Goal: Information Seeking & Learning: Learn about a topic

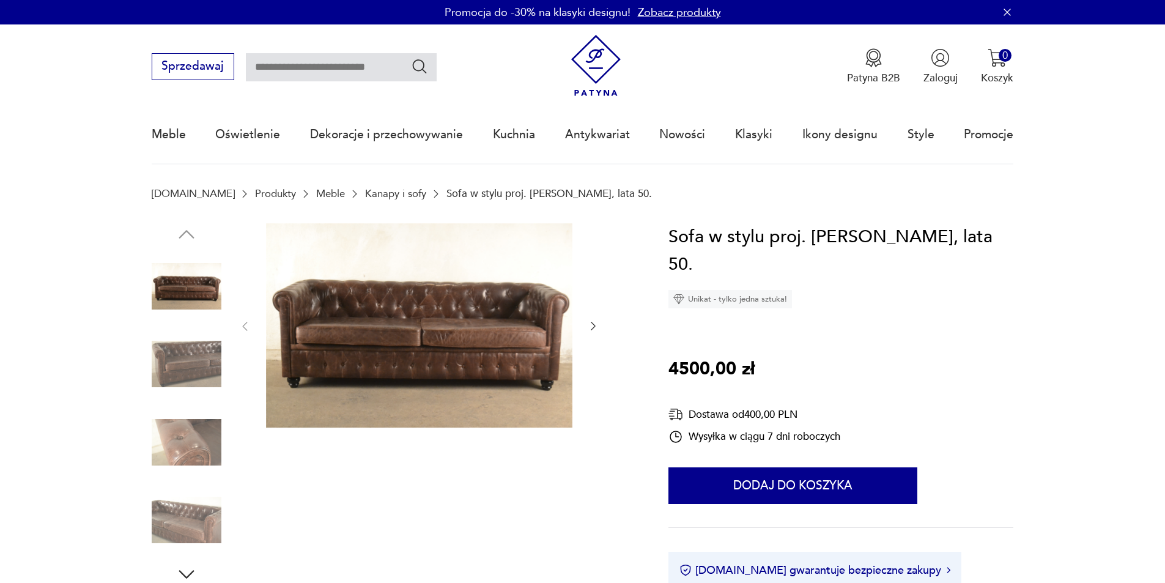
click at [181, 528] on img at bounding box center [187, 520] width 70 height 70
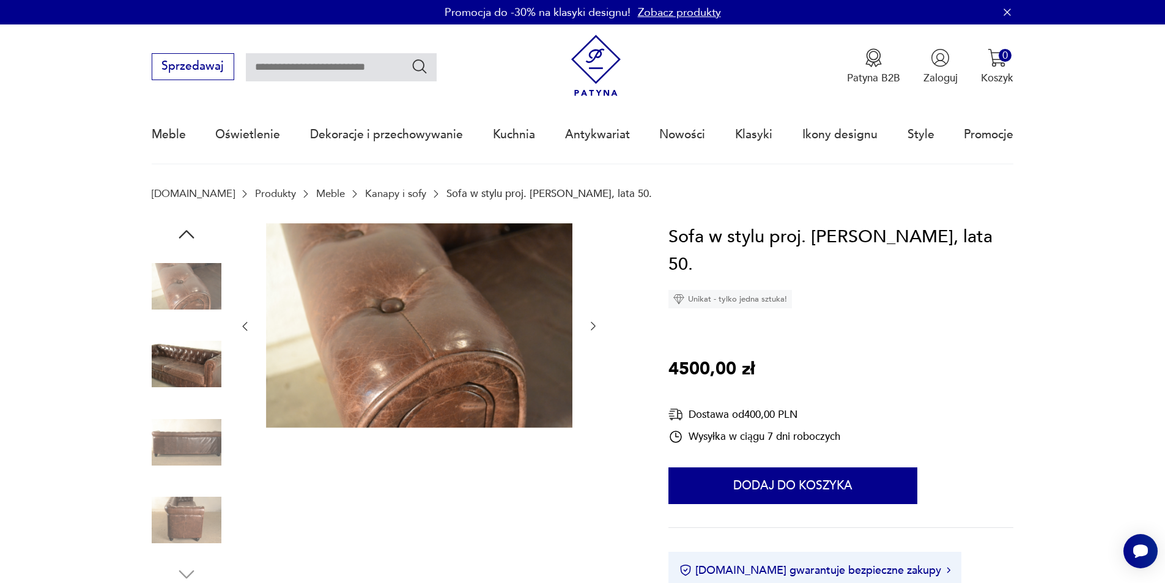
click at [183, 523] on img at bounding box center [187, 520] width 70 height 70
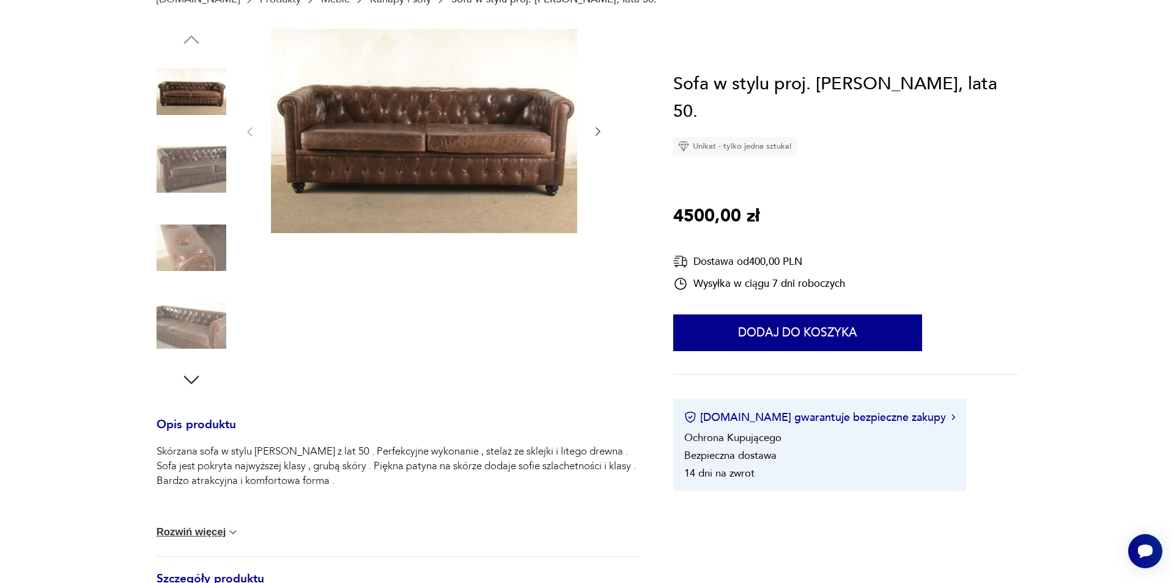
scroll to position [61, 0]
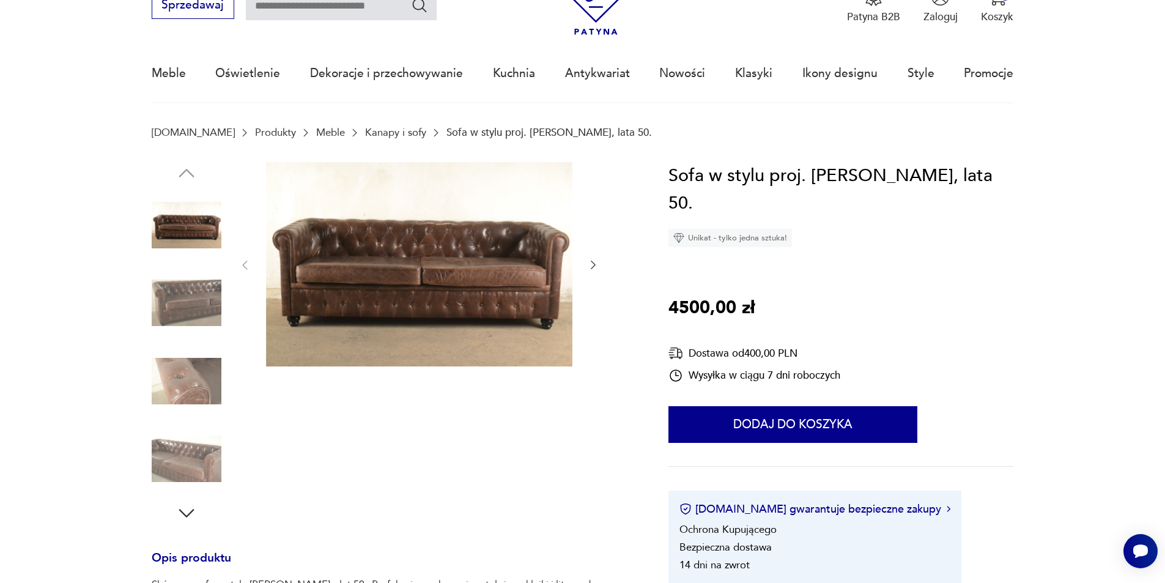
click at [533, 283] on img at bounding box center [419, 264] width 306 height 204
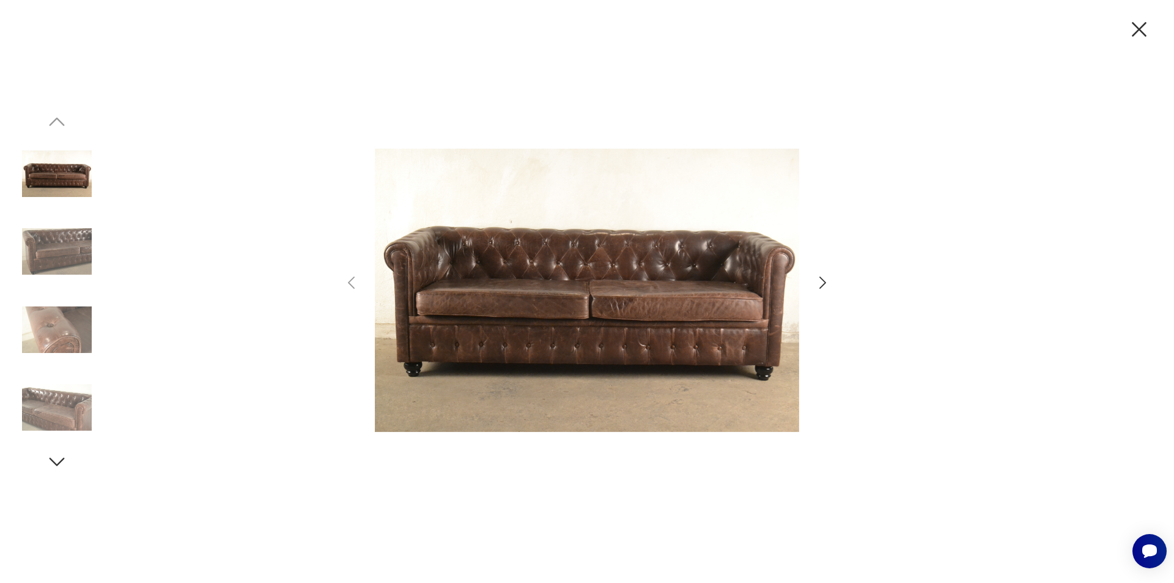
click at [686, 343] on img at bounding box center [587, 290] width 424 height 466
click at [827, 283] on icon "button" at bounding box center [823, 283] width 18 height 18
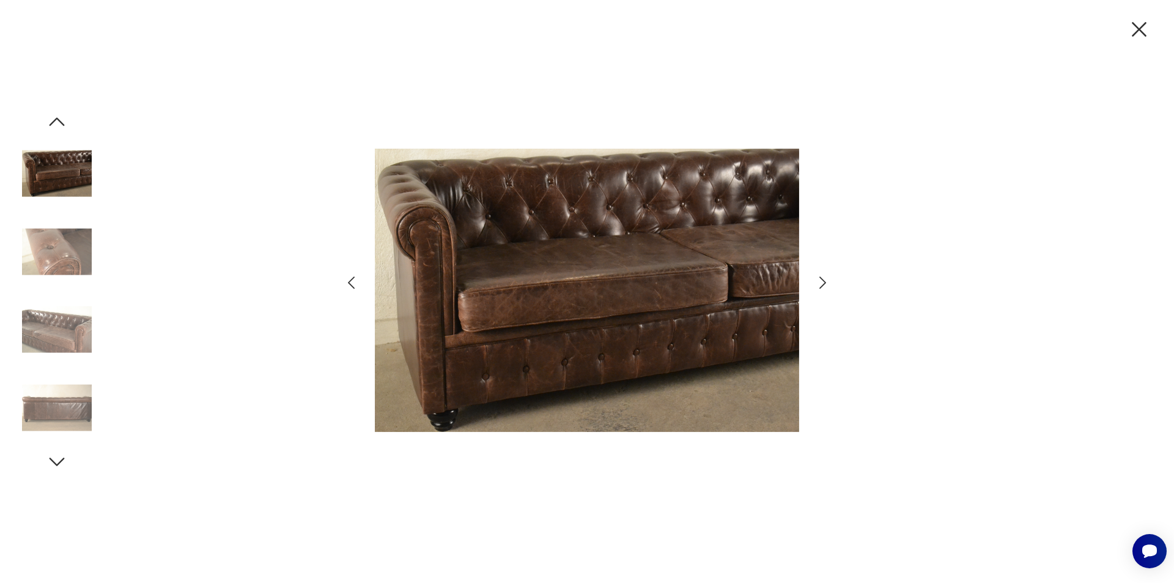
click at [826, 283] on icon "button" at bounding box center [823, 283] width 18 height 18
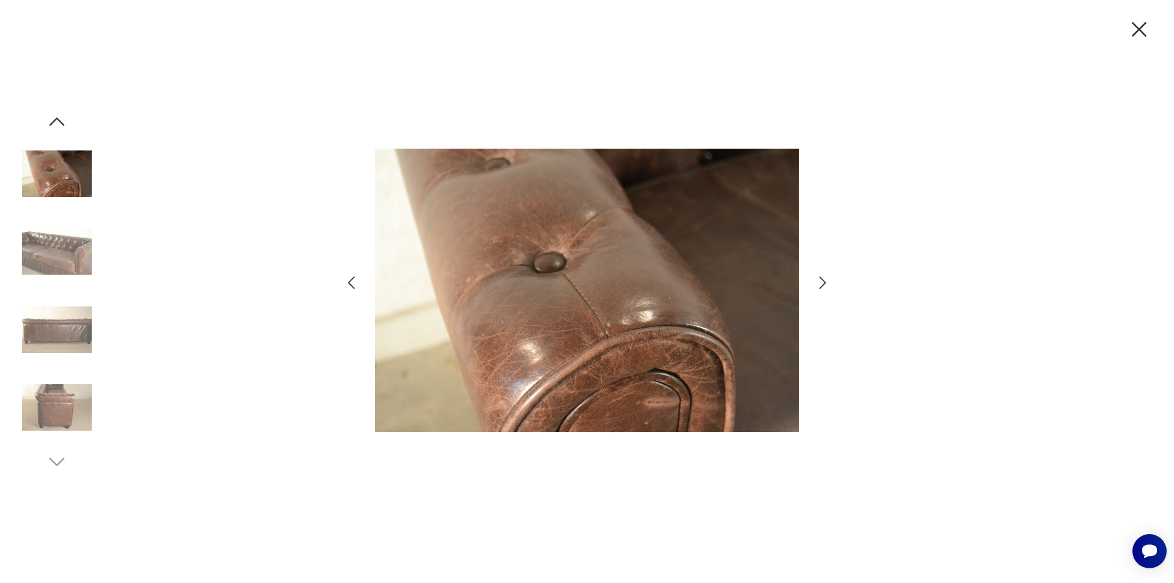
click at [50, 401] on img at bounding box center [57, 407] width 70 height 70
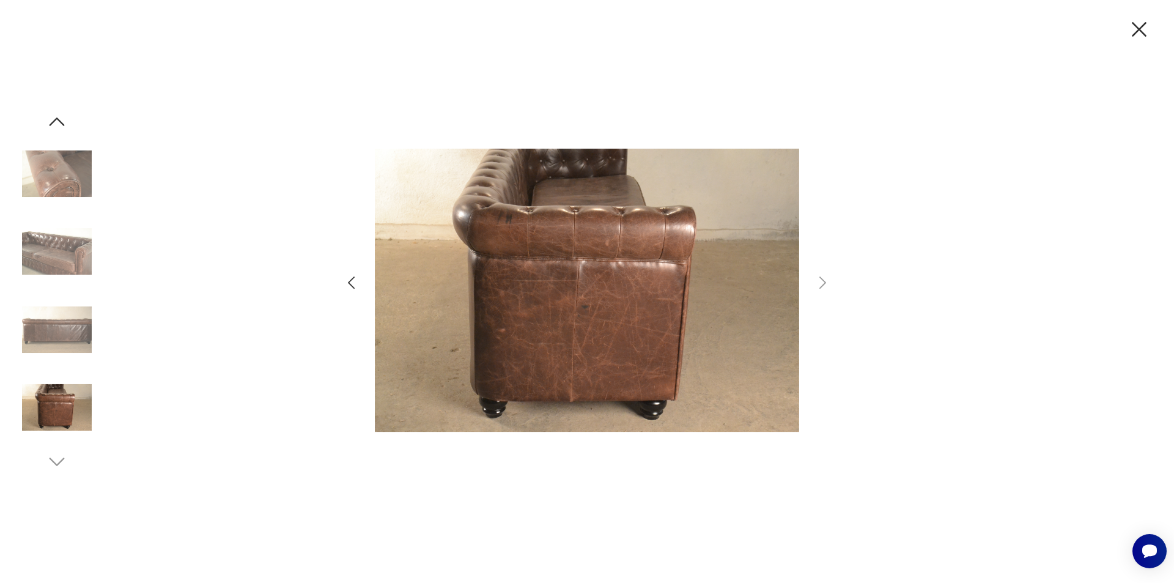
click at [565, 297] on img at bounding box center [587, 290] width 424 height 466
